Goal: Task Accomplishment & Management: Manage account settings

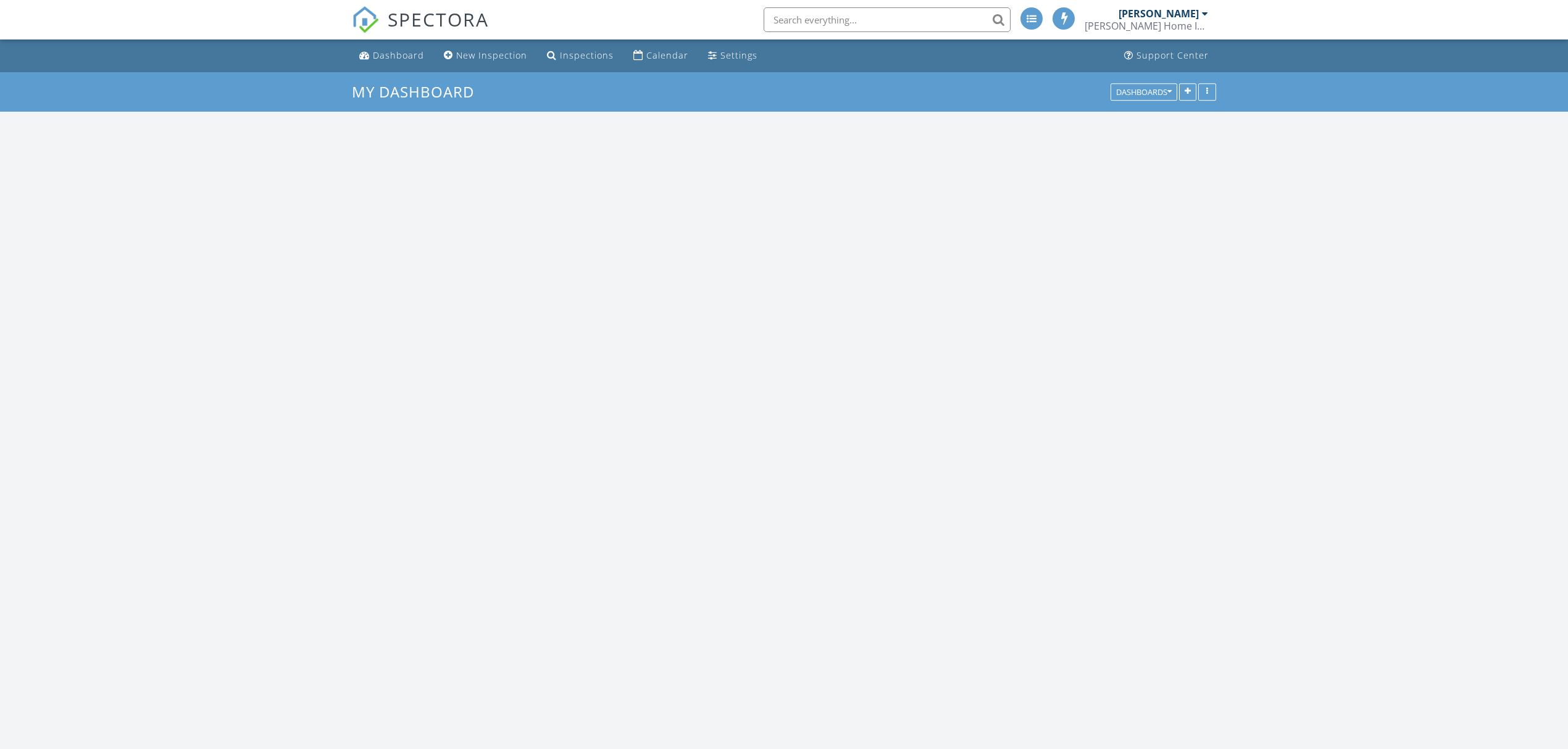
scroll to position [1149, 1594]
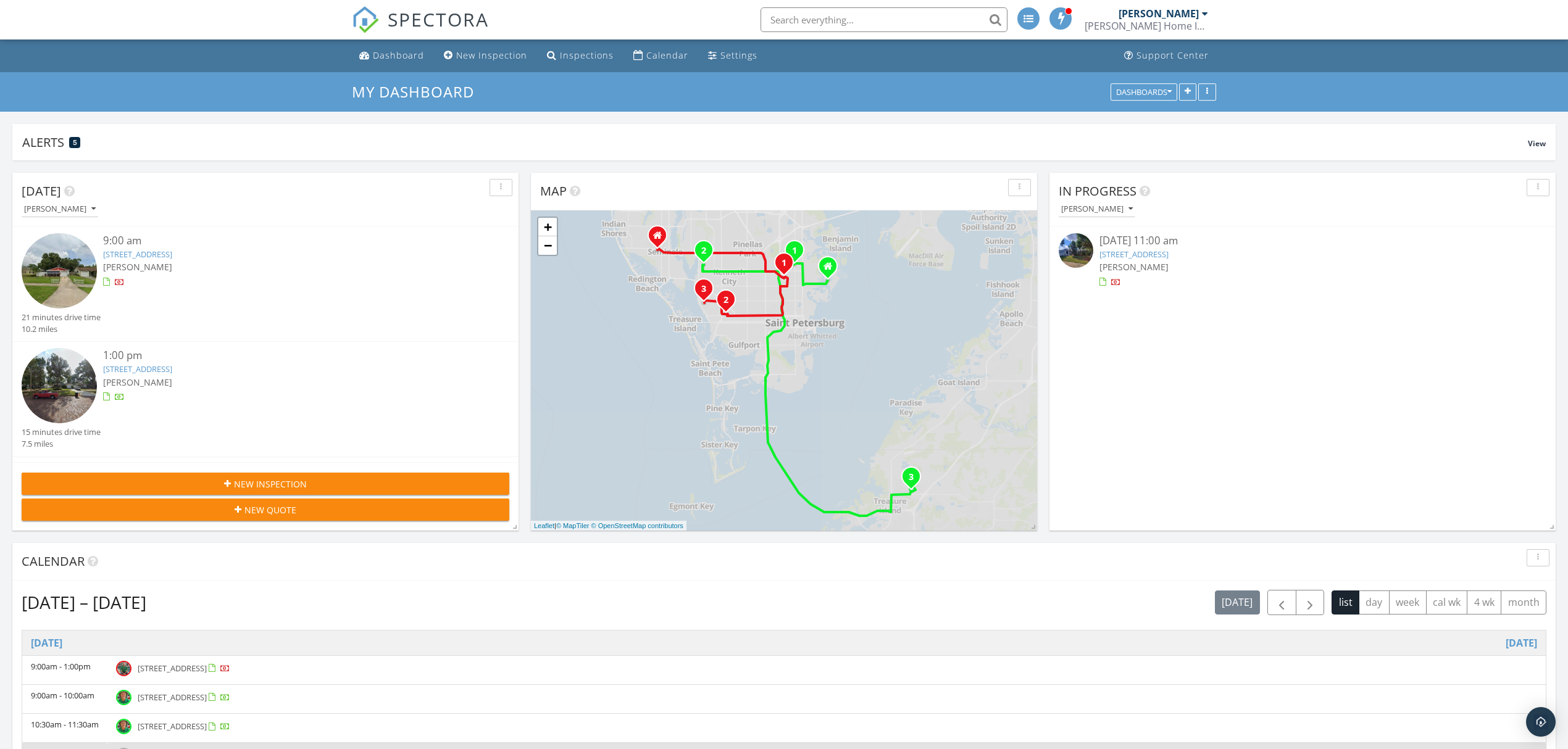
click at [352, 253] on div "[STREET_ADDRESS]" at bounding box center [286, 254] width 366 height 12
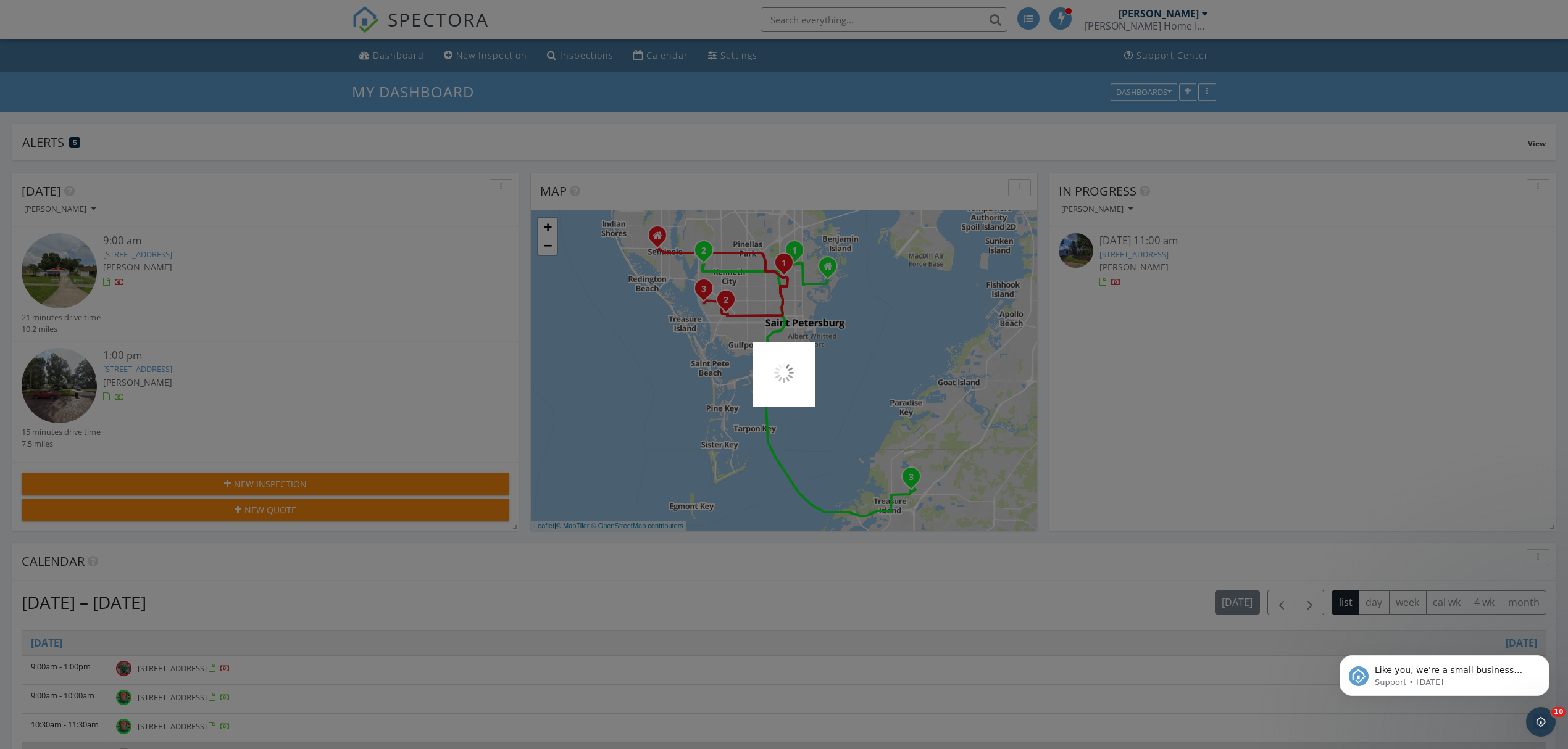
scroll to position [0, 0]
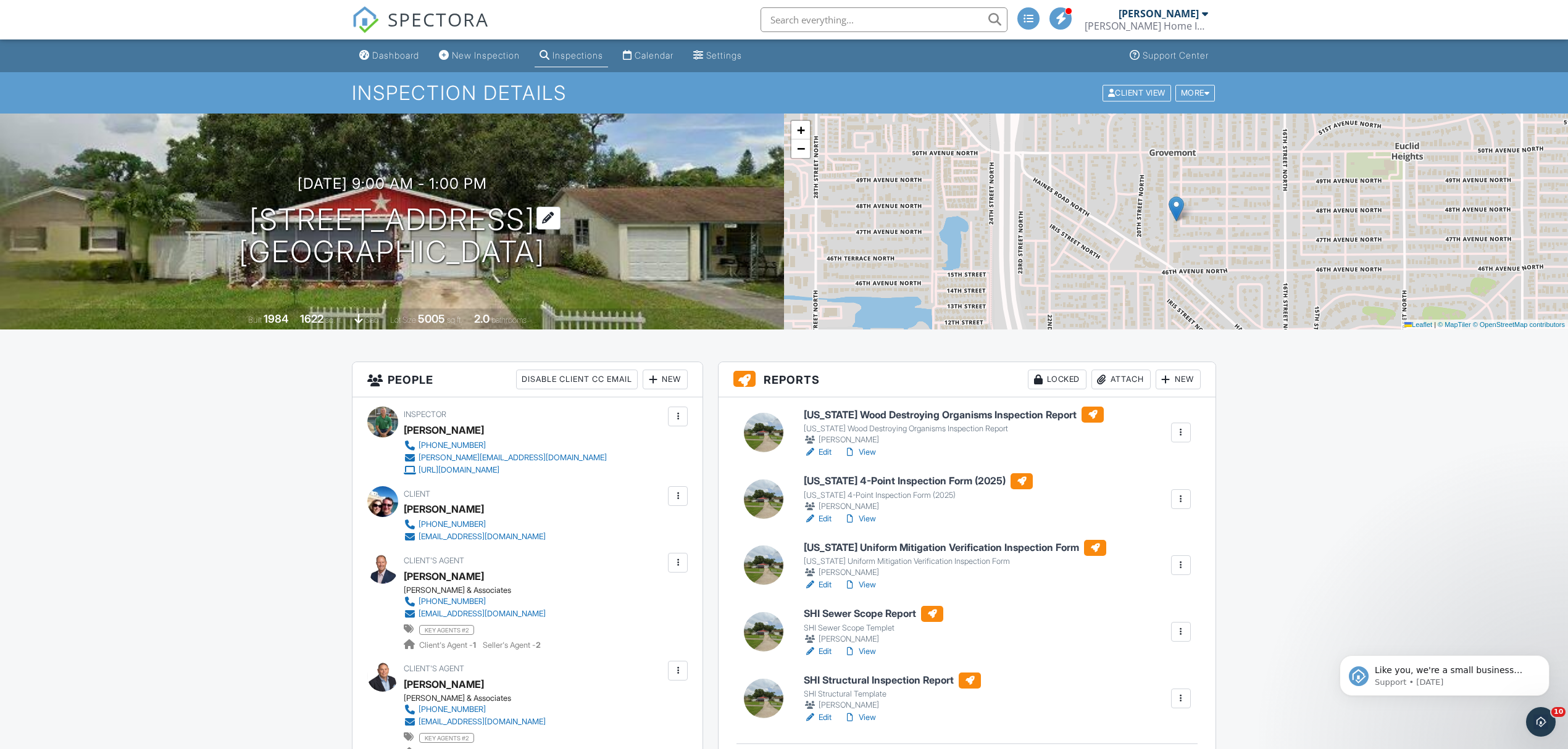
click at [394, 218] on h1 "[STREET_ADDRESS] [GEOGRAPHIC_DATA]" at bounding box center [392, 236] width 306 height 66
